Goal: Task Accomplishment & Management: Manage account settings

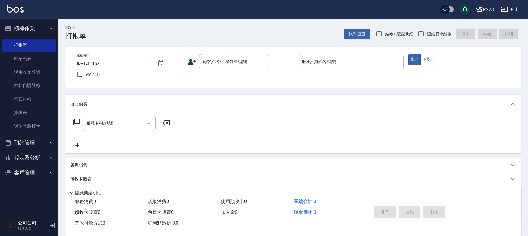
scroll to position [47, 0]
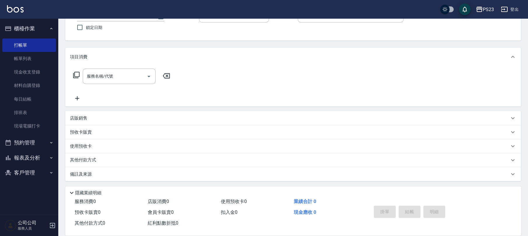
click at [512, 9] on button "登出" at bounding box center [510, 9] width 22 height 11
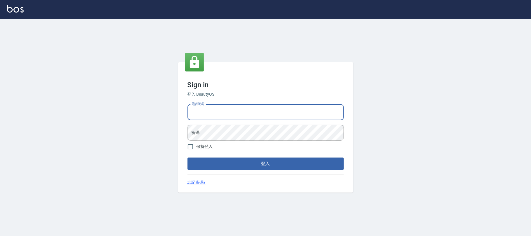
click at [221, 117] on input "電話號碼" at bounding box center [265, 112] width 156 height 16
type input "0931315450"
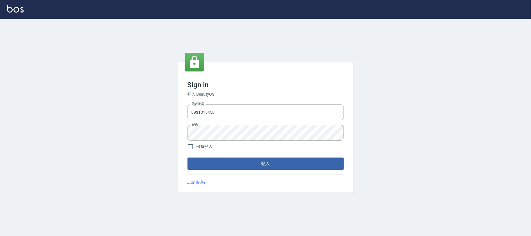
click at [215, 170] on div "Sign in 登入 BeautyOS 電話號碼 0931315450 電話號碼 密碼 密碼 保持登入 登入 忘記密碼?" at bounding box center [265, 127] width 175 height 130
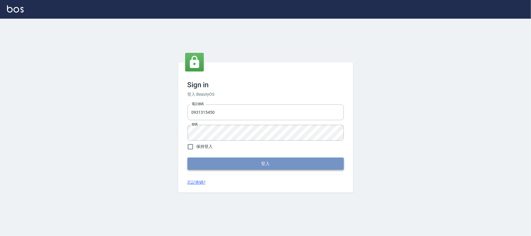
click at [217, 165] on button "登入" at bounding box center [265, 163] width 156 height 12
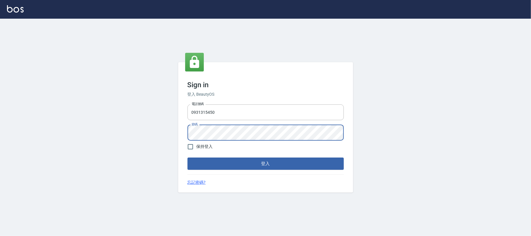
click at [269, 163] on button "登入" at bounding box center [265, 163] width 156 height 12
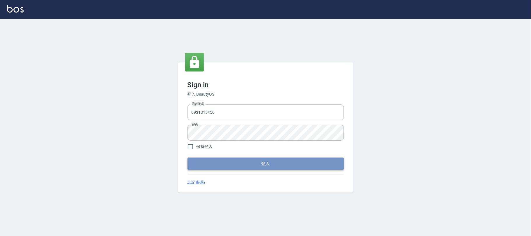
click at [236, 163] on button "登入" at bounding box center [265, 163] width 156 height 12
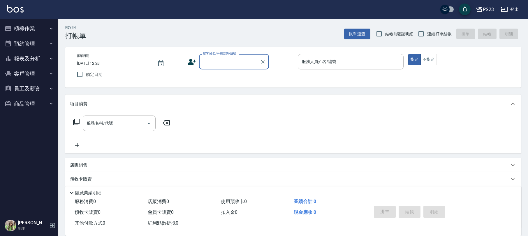
click at [32, 91] on button "員工及薪資" at bounding box center [29, 88] width 54 height 15
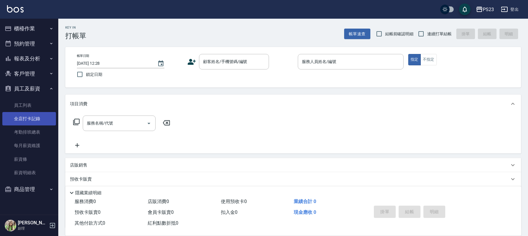
click at [41, 118] on link "全店打卡記錄" at bounding box center [29, 118] width 54 height 13
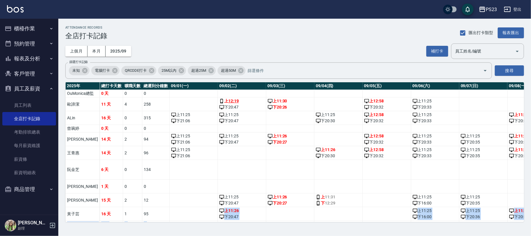
scroll to position [27, 0]
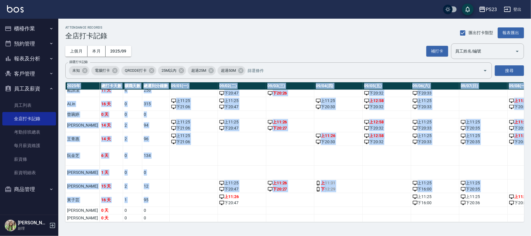
drag, startPoint x: 193, startPoint y: 216, endPoint x: 242, endPoint y: 221, distance: 49.2
click at [242, 221] on div "2025 年 總打卡天數 曠職天數 總遲到分鐘數 09/01(一) 09/02(二) 09/03(三) 09/04(四) 09/05(五) 09/06(六) …" at bounding box center [294, 152] width 458 height 140
click at [314, 179] on td "上 11:31 下 12:29" at bounding box center [338, 186] width 48 height 14
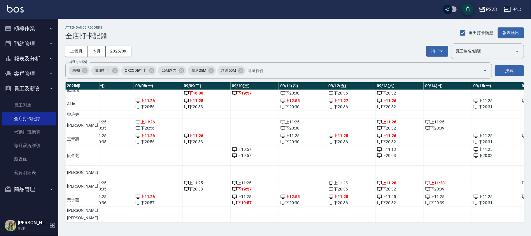
scroll to position [27, 365]
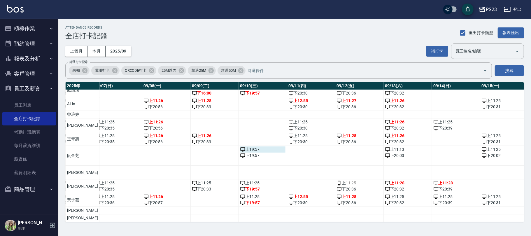
click at [245, 146] on div "上 19:57" at bounding box center [262, 149] width 45 height 6
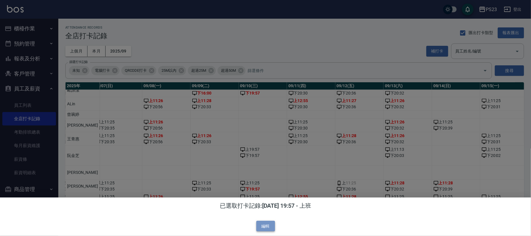
click at [268, 225] on button "編輯" at bounding box center [265, 226] width 19 height 11
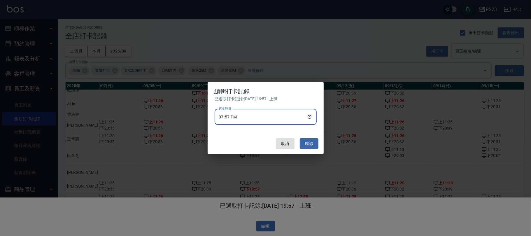
click at [250, 116] on input "19:57" at bounding box center [265, 117] width 102 height 16
click at [308, 116] on input "19:57" at bounding box center [265, 117] width 102 height 16
type input "11:00"
click at [307, 142] on button "確認" at bounding box center [309, 143] width 19 height 11
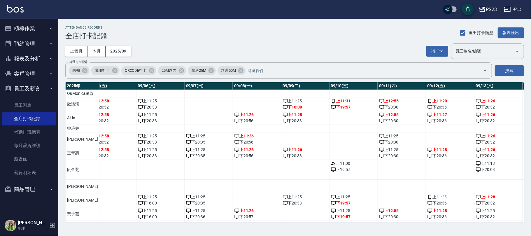
scroll to position [0, 294]
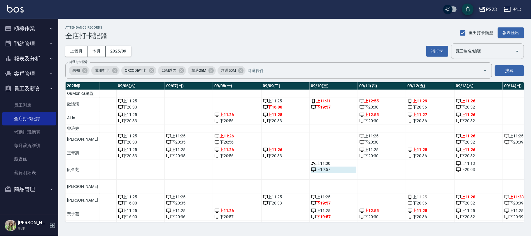
click at [316, 172] on div "下 19:57" at bounding box center [333, 169] width 45 height 6
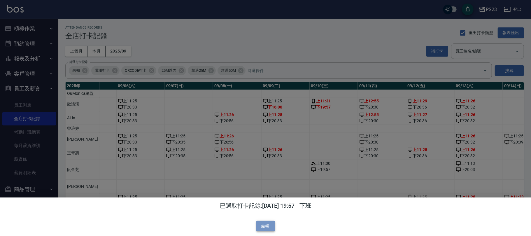
click at [267, 226] on button "編輯" at bounding box center [265, 226] width 19 height 11
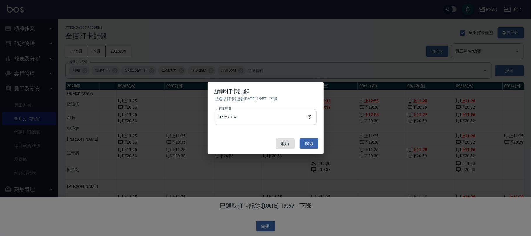
click at [306, 117] on input "19:57" at bounding box center [265, 117] width 102 height 16
type input "20:00"
click at [302, 141] on button "確認" at bounding box center [309, 143] width 19 height 11
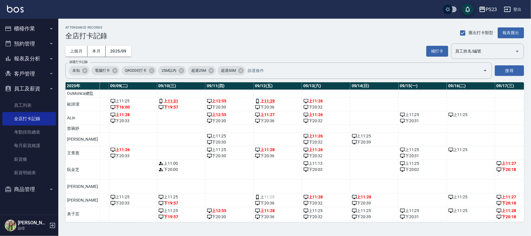
scroll to position [0, 475]
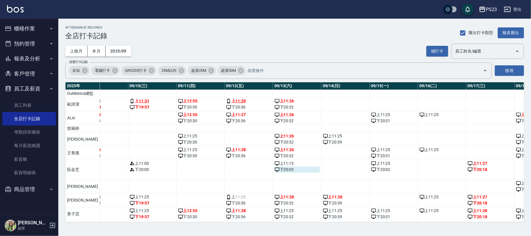
click at [288, 172] on div "下 20:03" at bounding box center [296, 169] width 45 height 6
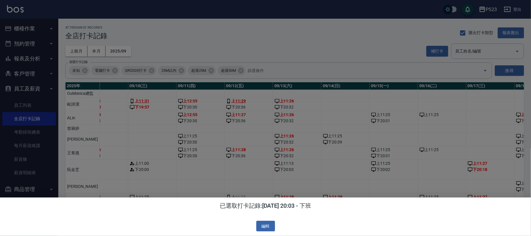
click at [291, 187] on div at bounding box center [265, 118] width 531 height 236
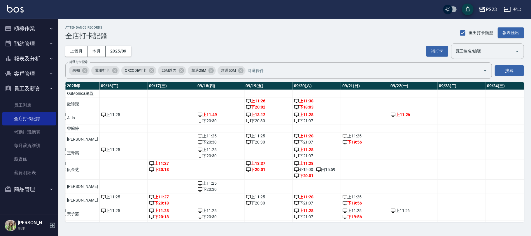
scroll to position [0, 792]
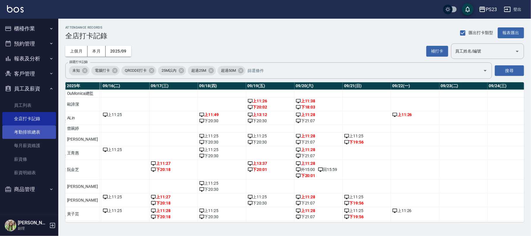
click at [40, 132] on link "考勤排班總表" at bounding box center [29, 131] width 54 height 13
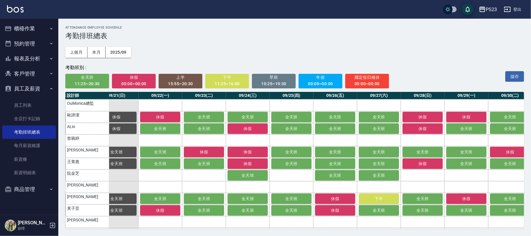
scroll to position [0, 899]
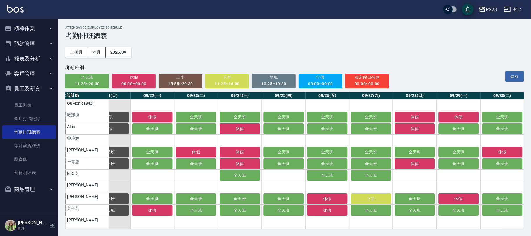
click at [146, 79] on span "休假" at bounding box center [134, 77] width 36 height 7
click at [147, 154] on button "全天班" at bounding box center [152, 152] width 40 height 10
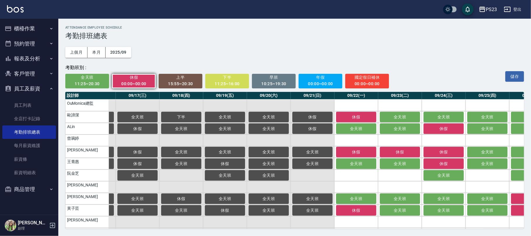
scroll to position [0, 626]
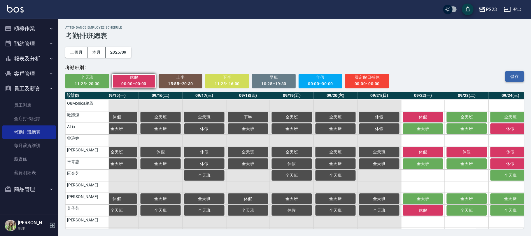
click at [519, 76] on button "儲存" at bounding box center [514, 76] width 19 height 11
click at [37, 87] on button "員工及薪資" at bounding box center [29, 88] width 54 height 15
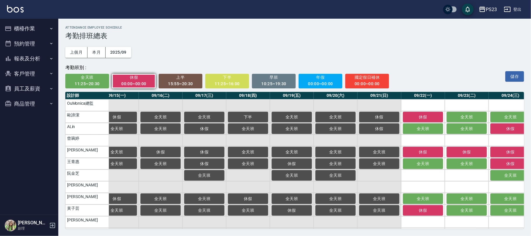
click at [519, 11] on button "登出" at bounding box center [512, 9] width 22 height 11
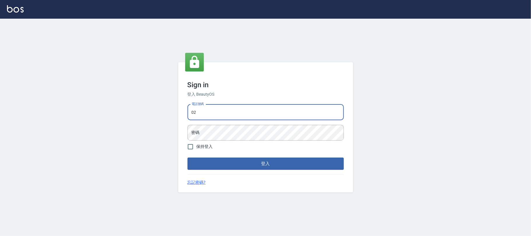
type input "0"
type input "0225420586"
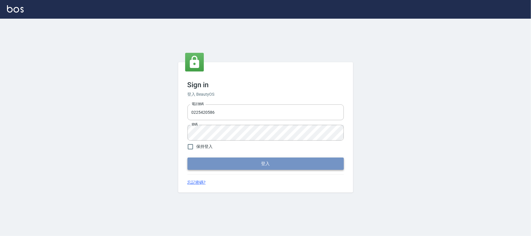
click at [274, 167] on button "登入" at bounding box center [265, 163] width 156 height 12
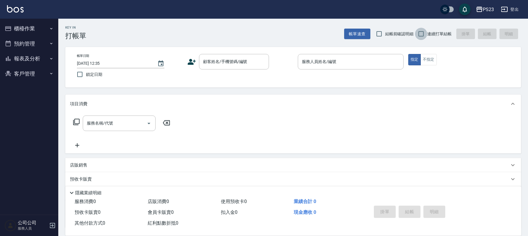
click at [419, 34] on input "連續打單結帳" at bounding box center [421, 34] width 12 height 12
checkbox input "true"
click at [24, 26] on button "櫃檯作業" at bounding box center [29, 28] width 54 height 15
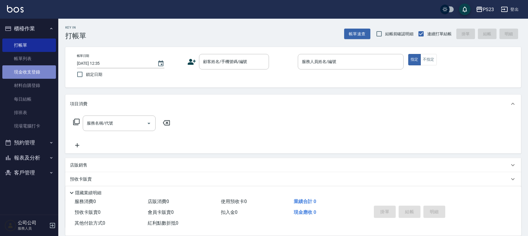
click at [33, 69] on link "現金收支登錄" at bounding box center [29, 71] width 54 height 13
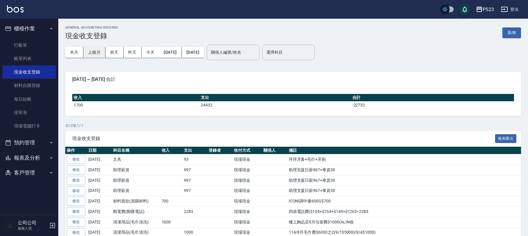
click at [97, 52] on button "上個月" at bounding box center [94, 52] width 22 height 11
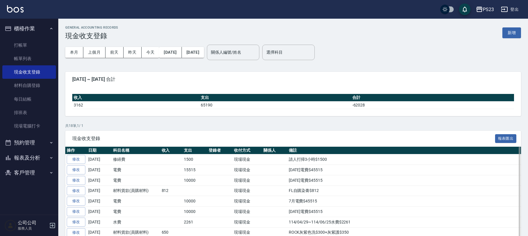
scroll to position [117, 0]
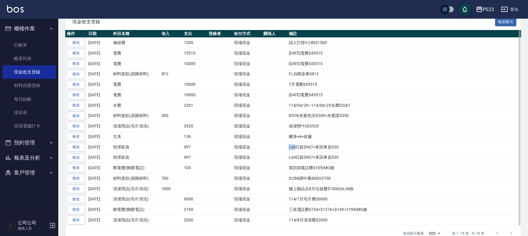
drag, startPoint x: 288, startPoint y: 150, endPoint x: 295, endPoint y: 151, distance: 6.7
click at [295, 151] on td "Lori日薪$967+來回車資$30" at bounding box center [404, 147] width 234 height 10
copy td "Lori"
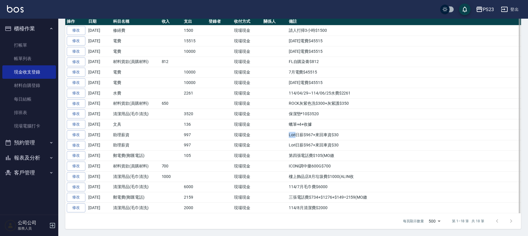
scroll to position [0, 0]
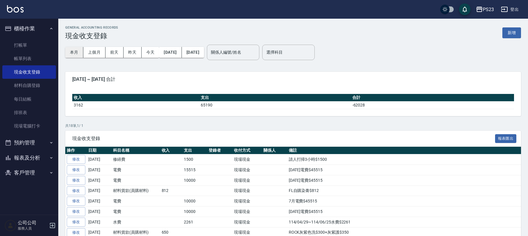
click at [72, 52] on button "本月" at bounding box center [74, 52] width 18 height 11
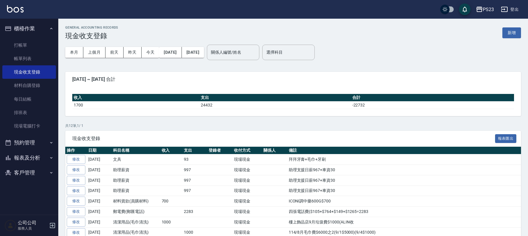
scroll to position [70, 0]
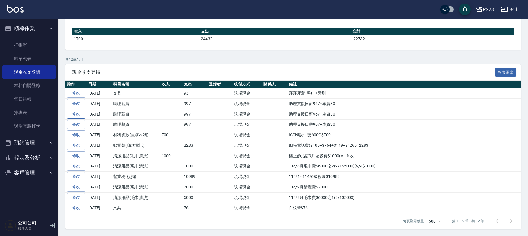
click at [78, 111] on link "修改" at bounding box center [76, 114] width 19 height 9
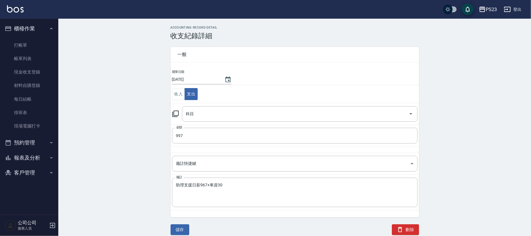
type input "5 助理薪資"
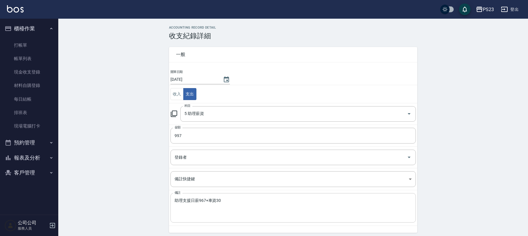
click at [175, 202] on textarea "助理支援日薪967+車資30" at bounding box center [293, 208] width 237 height 20
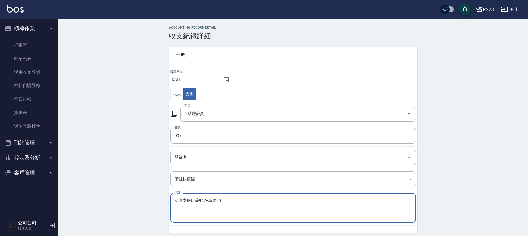
paste textarea "Lori"
click at [237, 203] on textarea "助理支援日薪967+車資30" at bounding box center [293, 208] width 237 height 20
paste textarea "Lori"
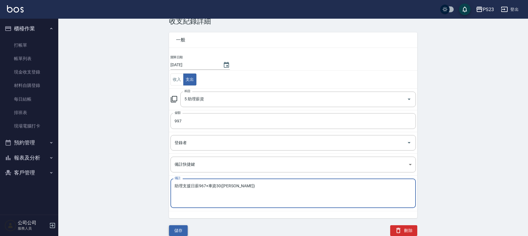
type textarea "助理支援日薪967+車資30(Lori)"
click at [178, 230] on button "儲存" at bounding box center [178, 230] width 19 height 11
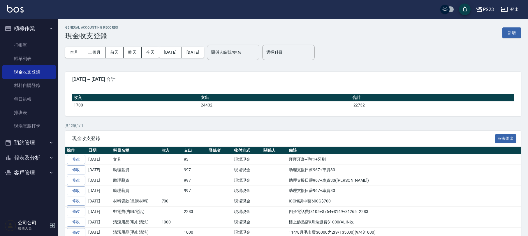
drag, startPoint x: 83, startPoint y: 173, endPoint x: 87, endPoint y: 174, distance: 3.7
click at [84, 173] on link "修改" at bounding box center [76, 169] width 19 height 9
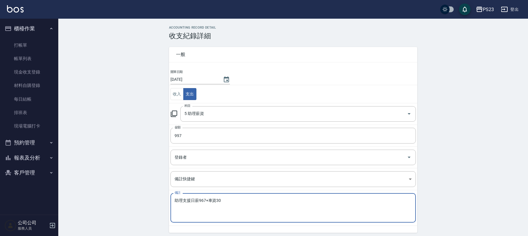
click at [238, 200] on textarea "助理支援日薪967+車資30" at bounding box center [293, 208] width 237 height 20
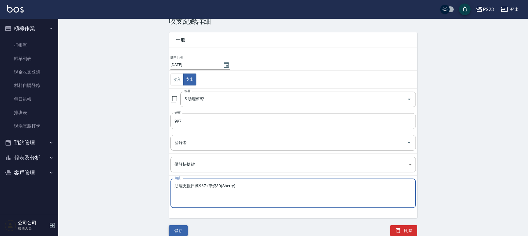
type textarea "助理支援日薪967+車資30(Sherry)"
click at [179, 230] on button "儲存" at bounding box center [178, 230] width 19 height 11
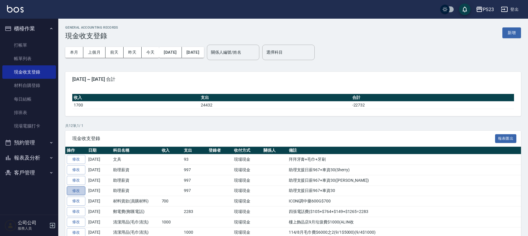
click at [79, 188] on link "修改" at bounding box center [76, 190] width 19 height 9
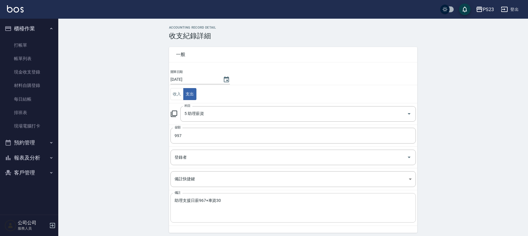
click at [229, 205] on textarea "助理支援日薪967+車資30" at bounding box center [293, 208] width 237 height 20
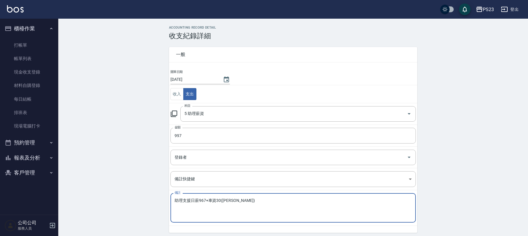
drag, startPoint x: 221, startPoint y: 200, endPoint x: 280, endPoint y: 199, distance: 59.7
click at [280, 199] on textarea "助理支援日薪967+車資30(NINA)" at bounding box center [293, 208] width 237 height 20
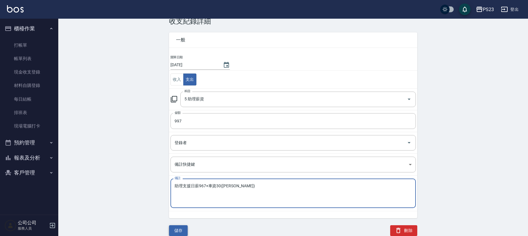
type textarea "助理支援日薪967+車資30(NINA)"
click at [183, 228] on button "儲存" at bounding box center [178, 230] width 19 height 11
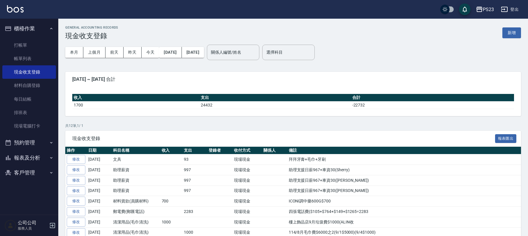
click at [77, 180] on link "修改" at bounding box center [76, 180] width 19 height 9
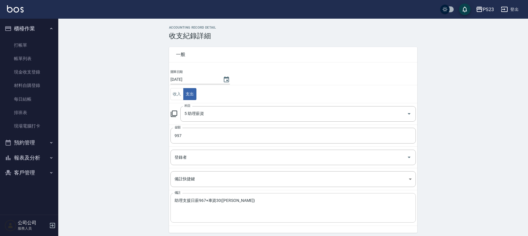
click at [236, 202] on textarea "助理支援日薪967+車資30(Lori)" at bounding box center [293, 208] width 237 height 20
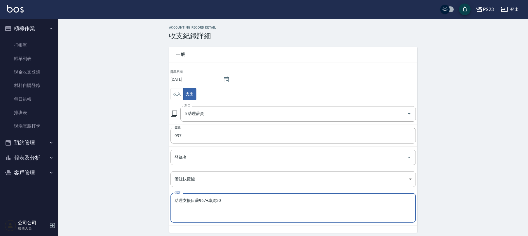
paste textarea "(NINA)"
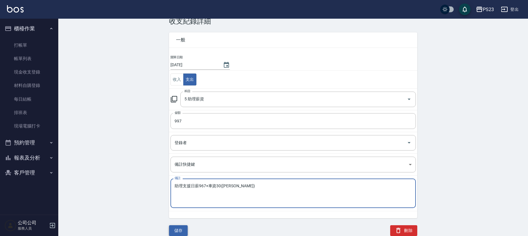
type textarea "助理支援日薪967+車資30(NINA)"
click at [182, 230] on button "儲存" at bounding box center [178, 230] width 19 height 11
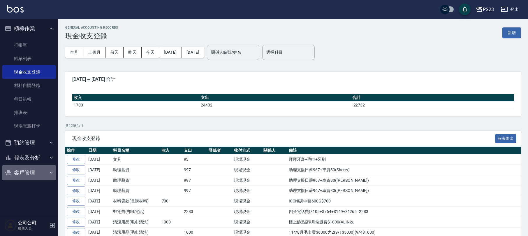
click at [19, 171] on button "客戶管理" at bounding box center [29, 172] width 54 height 15
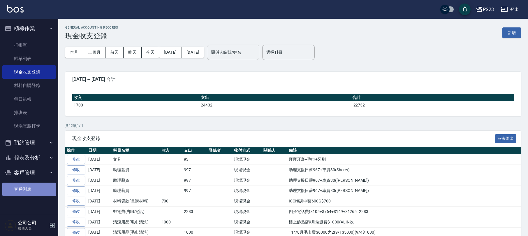
click at [25, 190] on link "客戶列表" at bounding box center [29, 188] width 54 height 13
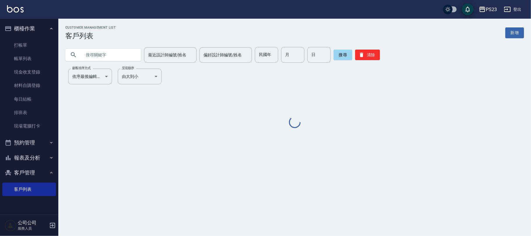
click at [129, 57] on input "text" at bounding box center [109, 55] width 55 height 16
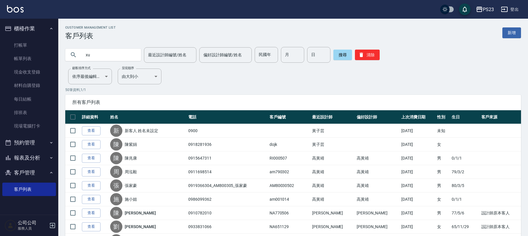
type input "x"
type input "李靜"
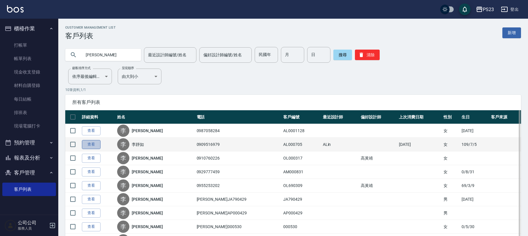
click at [92, 142] on link "查看" at bounding box center [91, 144] width 19 height 9
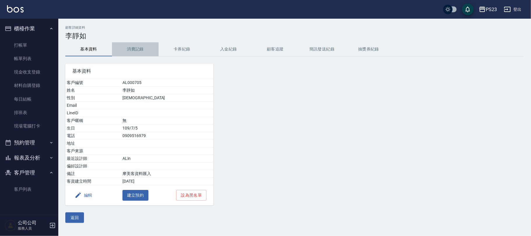
click at [135, 47] on button "消費記錄" at bounding box center [135, 49] width 47 height 14
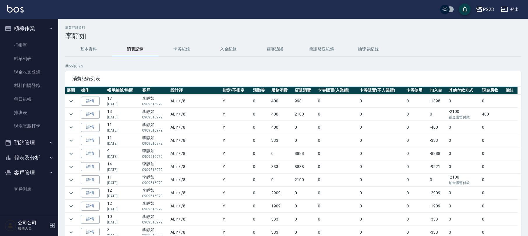
scroll to position [155, 0]
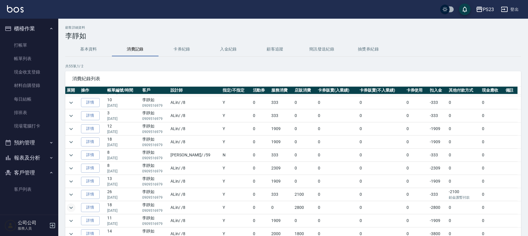
click at [73, 211] on icon "expand row" at bounding box center [71, 207] width 7 height 7
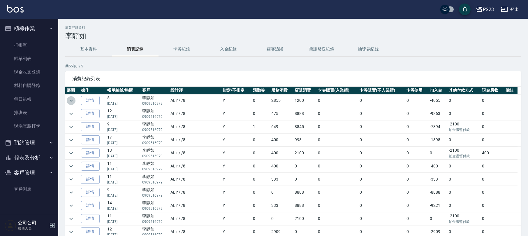
click at [74, 100] on icon "expand row" at bounding box center [71, 100] width 7 height 7
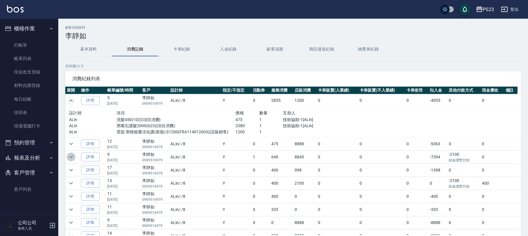
click at [70, 156] on icon "expand row" at bounding box center [71, 156] width 7 height 7
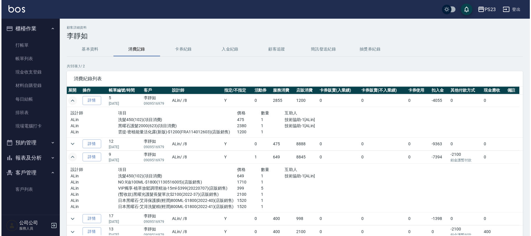
scroll to position [39, 0]
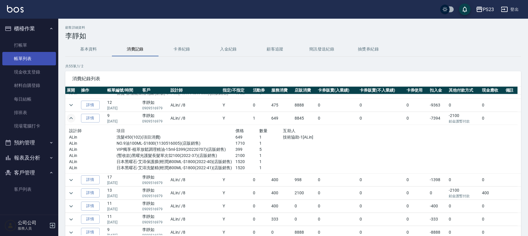
click at [36, 54] on link "帳單列表" at bounding box center [29, 58] width 54 height 13
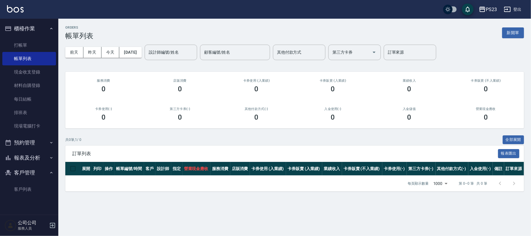
click at [505, 8] on icon "button" at bounding box center [506, 9] width 7 height 7
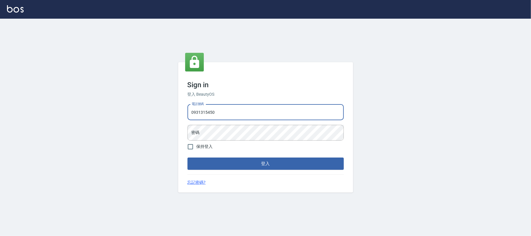
type input "0931315450"
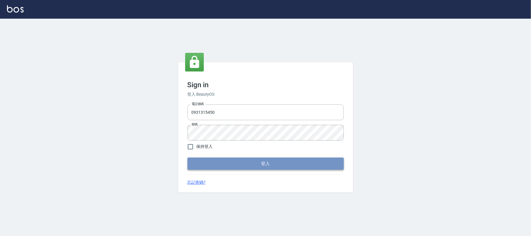
click at [241, 162] on button "登入" at bounding box center [265, 163] width 156 height 12
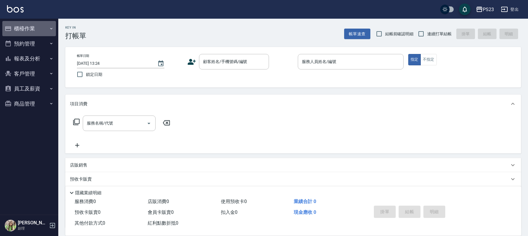
click at [31, 31] on button "櫃檯作業" at bounding box center [29, 28] width 54 height 15
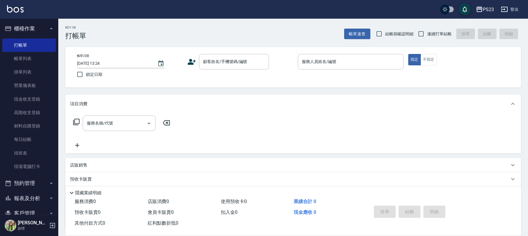
click at [31, 25] on button "櫃檯作業" at bounding box center [29, 28] width 54 height 15
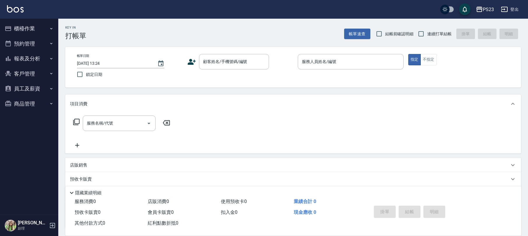
click at [32, 86] on button "員工及薪資" at bounding box center [29, 88] width 54 height 15
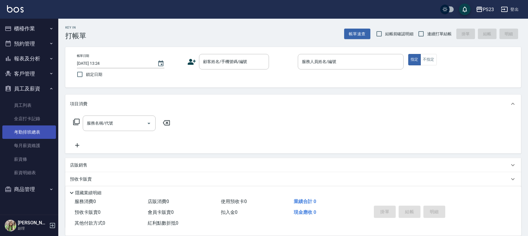
click at [47, 133] on link "考勤排班總表" at bounding box center [29, 131] width 54 height 13
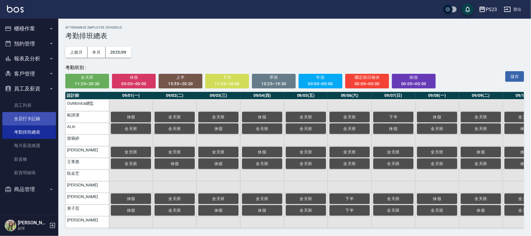
click at [51, 119] on link "全店打卡記錄" at bounding box center [29, 118] width 54 height 13
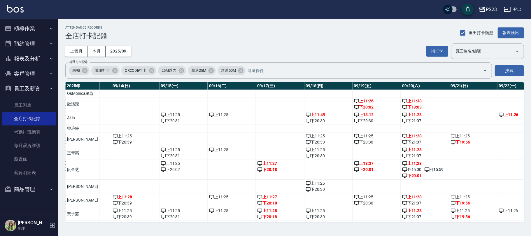
scroll to position [0, 689]
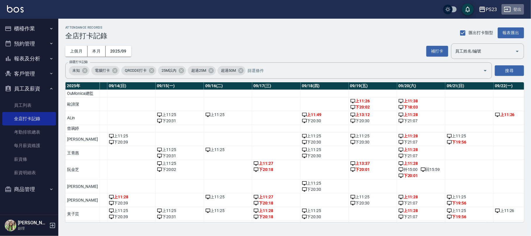
click at [510, 9] on icon "button" at bounding box center [507, 9] width 6 height 5
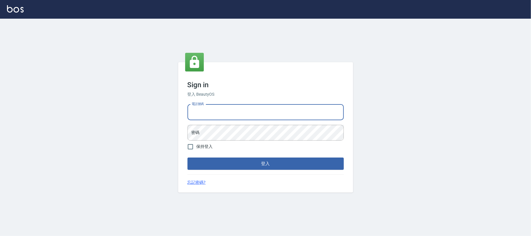
click at [223, 109] on input "電話號碼" at bounding box center [265, 112] width 156 height 16
type input "0931315450"
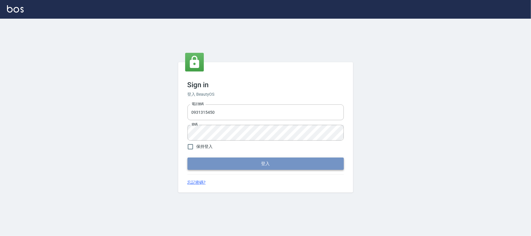
click at [226, 161] on button "登入" at bounding box center [265, 163] width 156 height 12
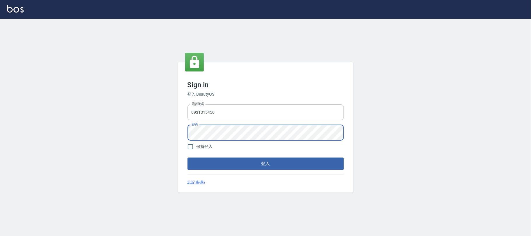
click at [255, 171] on div "Sign in 登入 BeautyOS 電話號碼 [PHONE_NUMBER] 電話號碼 密碼 密碼 保持登入 登入 忘記密碼?" at bounding box center [265, 127] width 175 height 130
click at [257, 165] on button "登入" at bounding box center [265, 163] width 156 height 12
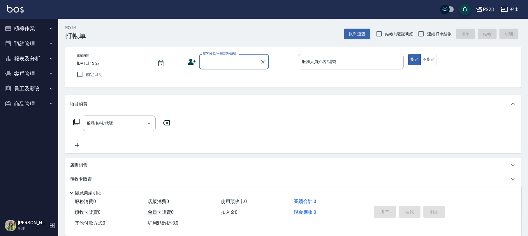
click at [26, 87] on button "員工及薪資" at bounding box center [29, 88] width 54 height 15
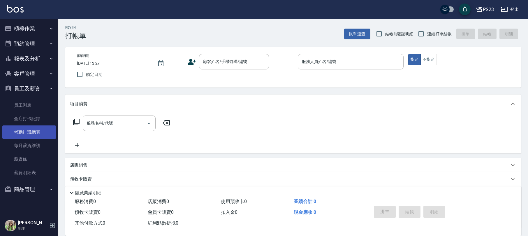
click at [31, 132] on link "考勤排班總表" at bounding box center [29, 131] width 54 height 13
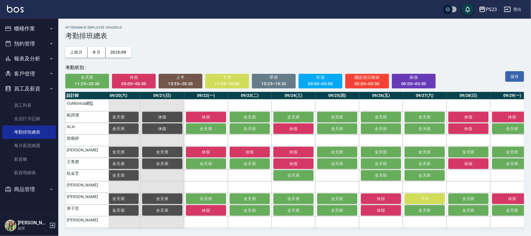
scroll to position [0, 844]
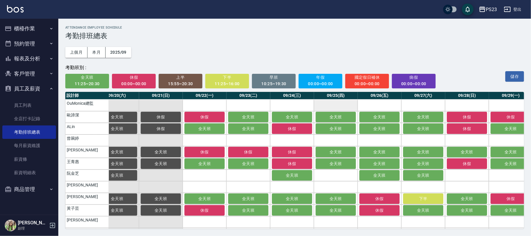
drag, startPoint x: 401, startPoint y: 75, endPoint x: 355, endPoint y: 100, distance: 52.1
click at [401, 75] on span "病假" at bounding box center [414, 77] width 36 height 7
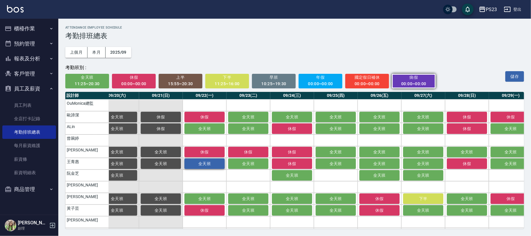
click at [215, 161] on span "全天班" at bounding box center [204, 163] width 29 height 5
click at [515, 74] on button "儲存" at bounding box center [514, 76] width 19 height 11
click at [515, 77] on button "儲存" at bounding box center [514, 76] width 19 height 11
click at [514, 9] on button "登出" at bounding box center [512, 9] width 22 height 11
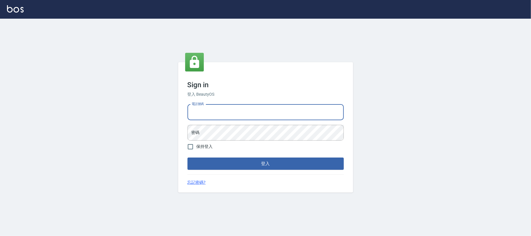
click at [254, 108] on input "電話號碼" at bounding box center [265, 112] width 156 height 16
type input "0225420586"
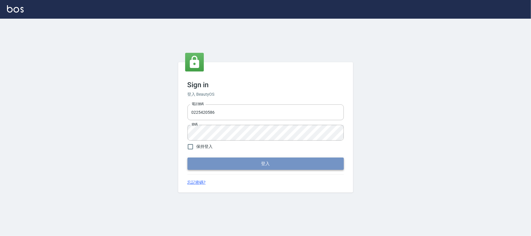
click at [242, 164] on button "登入" at bounding box center [265, 163] width 156 height 12
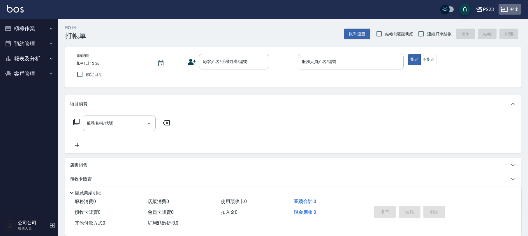
click at [519, 8] on button "登出" at bounding box center [510, 9] width 22 height 11
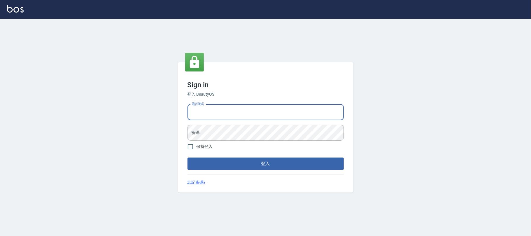
click at [220, 111] on input "電話號碼" at bounding box center [265, 112] width 156 height 16
type input "0931315450"
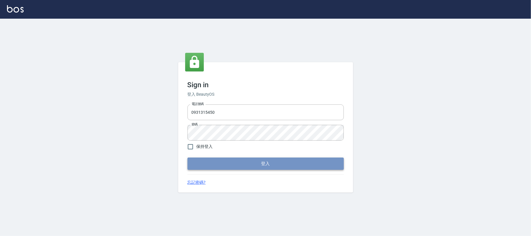
click at [228, 162] on button "登入" at bounding box center [265, 163] width 156 height 12
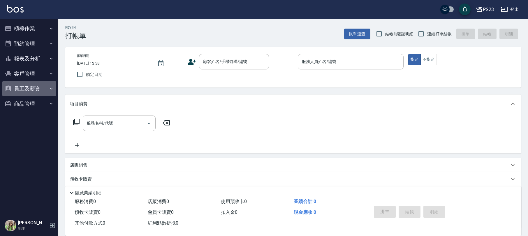
click at [22, 85] on button "員工及薪資" at bounding box center [29, 88] width 54 height 15
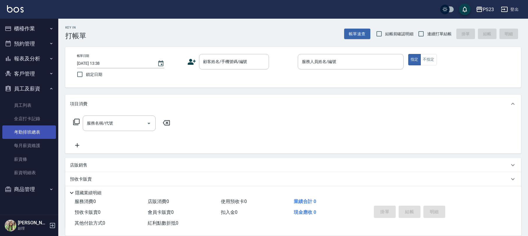
click at [32, 129] on link "考勤排班總表" at bounding box center [29, 131] width 54 height 13
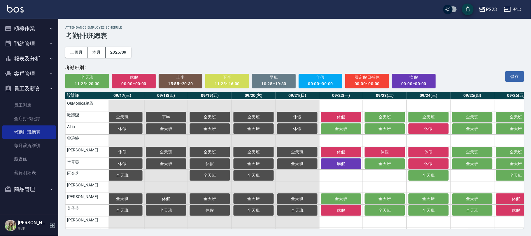
scroll to position [0, 899]
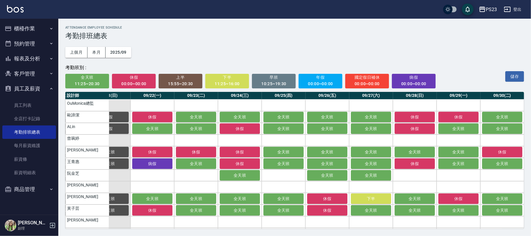
drag, startPoint x: 88, startPoint y: 78, endPoint x: 91, endPoint y: 94, distance: 16.6
click at [88, 77] on span "全天班" at bounding box center [87, 77] width 36 height 7
click at [511, 76] on button "儲存" at bounding box center [514, 76] width 19 height 11
click at [517, 78] on button "儲存" at bounding box center [514, 76] width 19 height 11
